Goal: Task Accomplishment & Management: Use online tool/utility

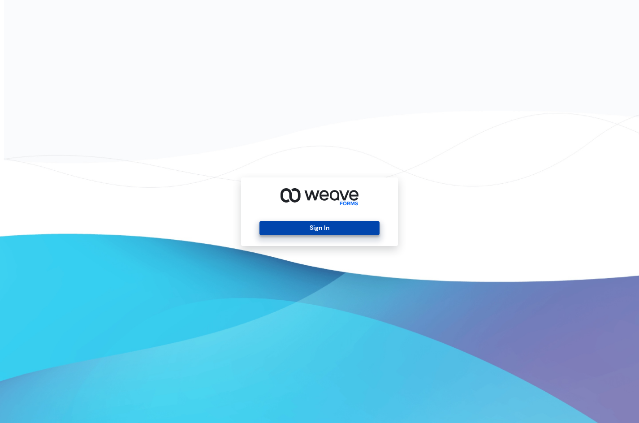
click at [279, 227] on button "Sign In" at bounding box center [320, 228] width 120 height 14
